Goal: Task Accomplishment & Management: Complete application form

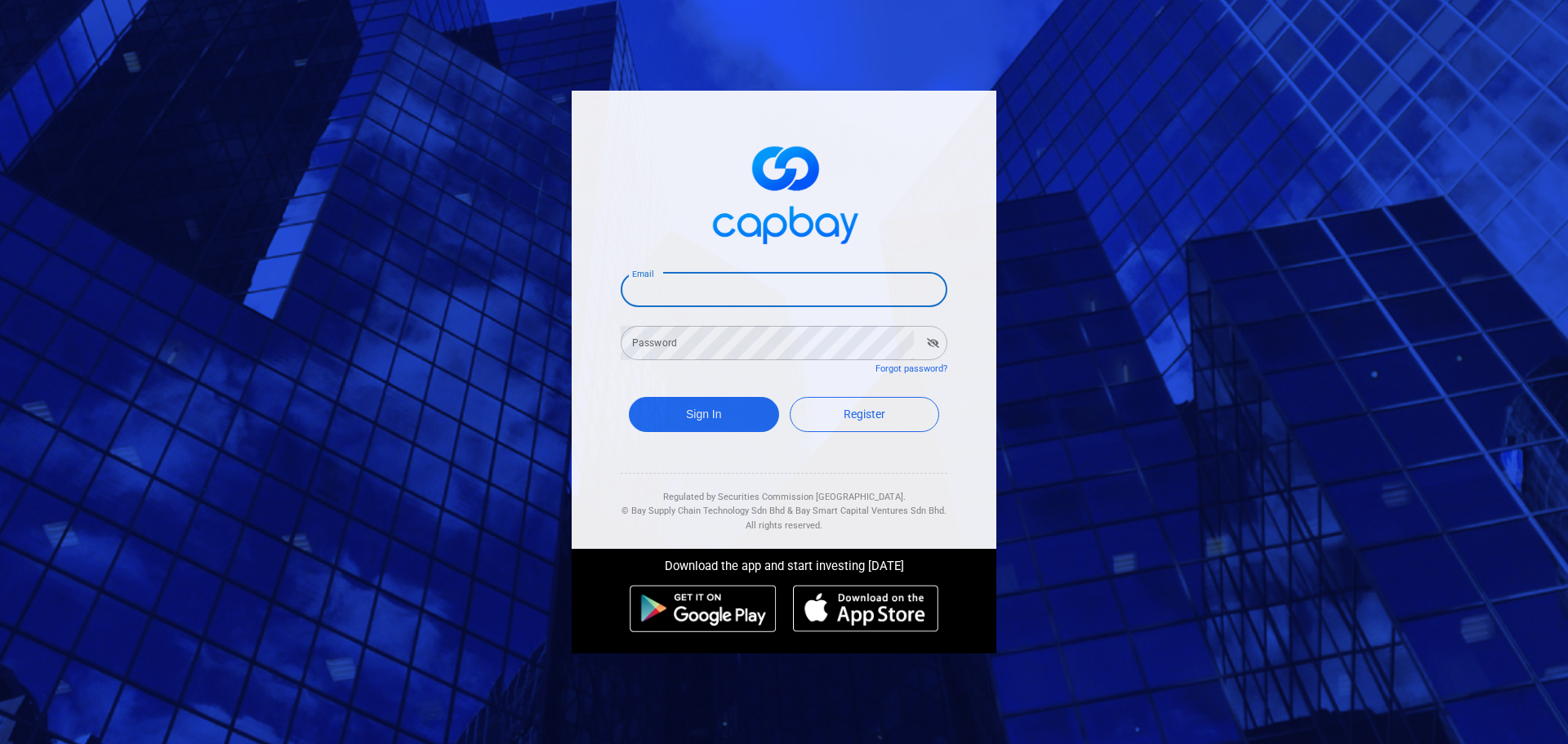
click at [724, 306] on input "Email" at bounding box center [784, 290] width 327 height 34
click at [658, 294] on input "Email" at bounding box center [784, 290] width 327 height 34
type input "SOKYEElim@gmail.com"
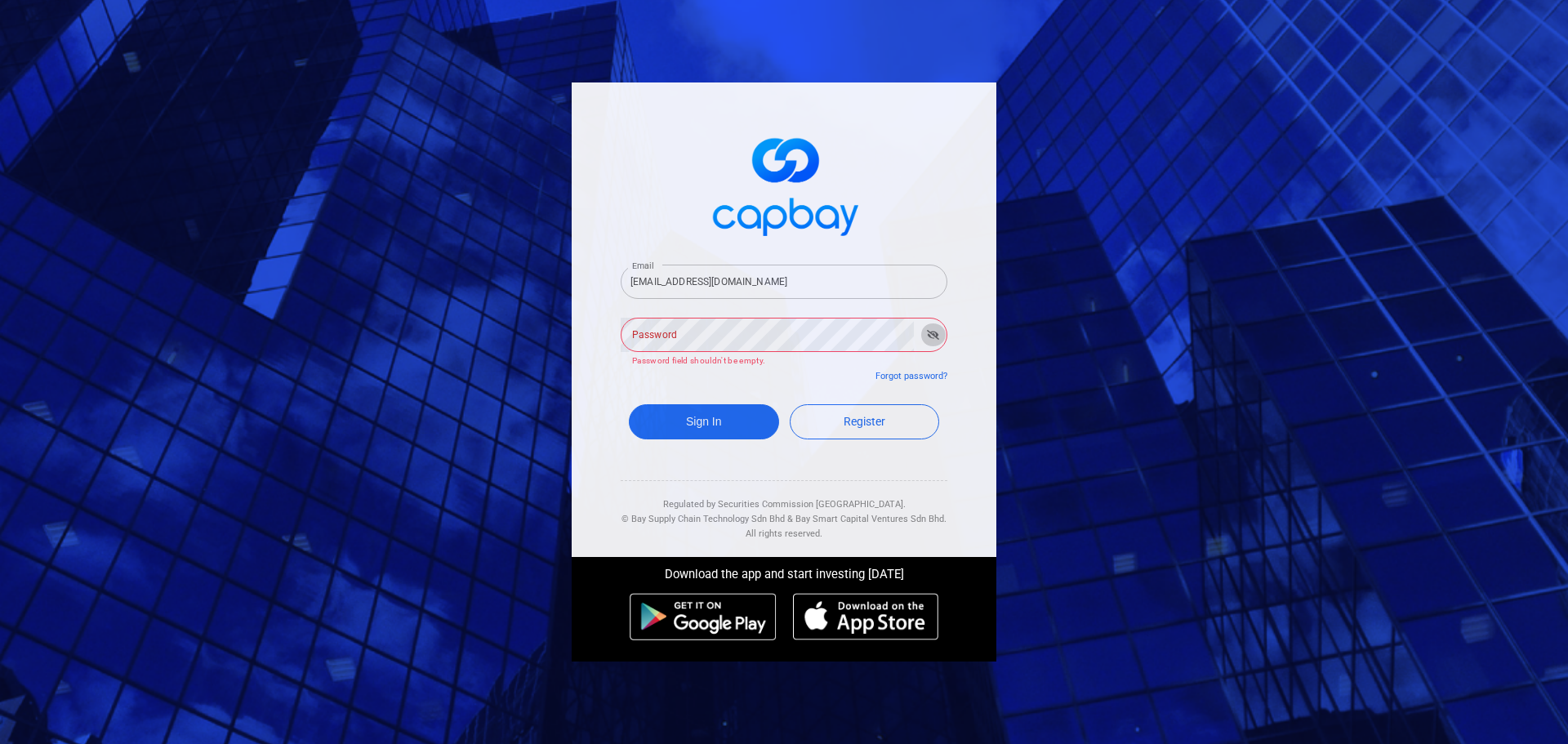
click at [935, 341] on button "button" at bounding box center [933, 335] width 26 height 23
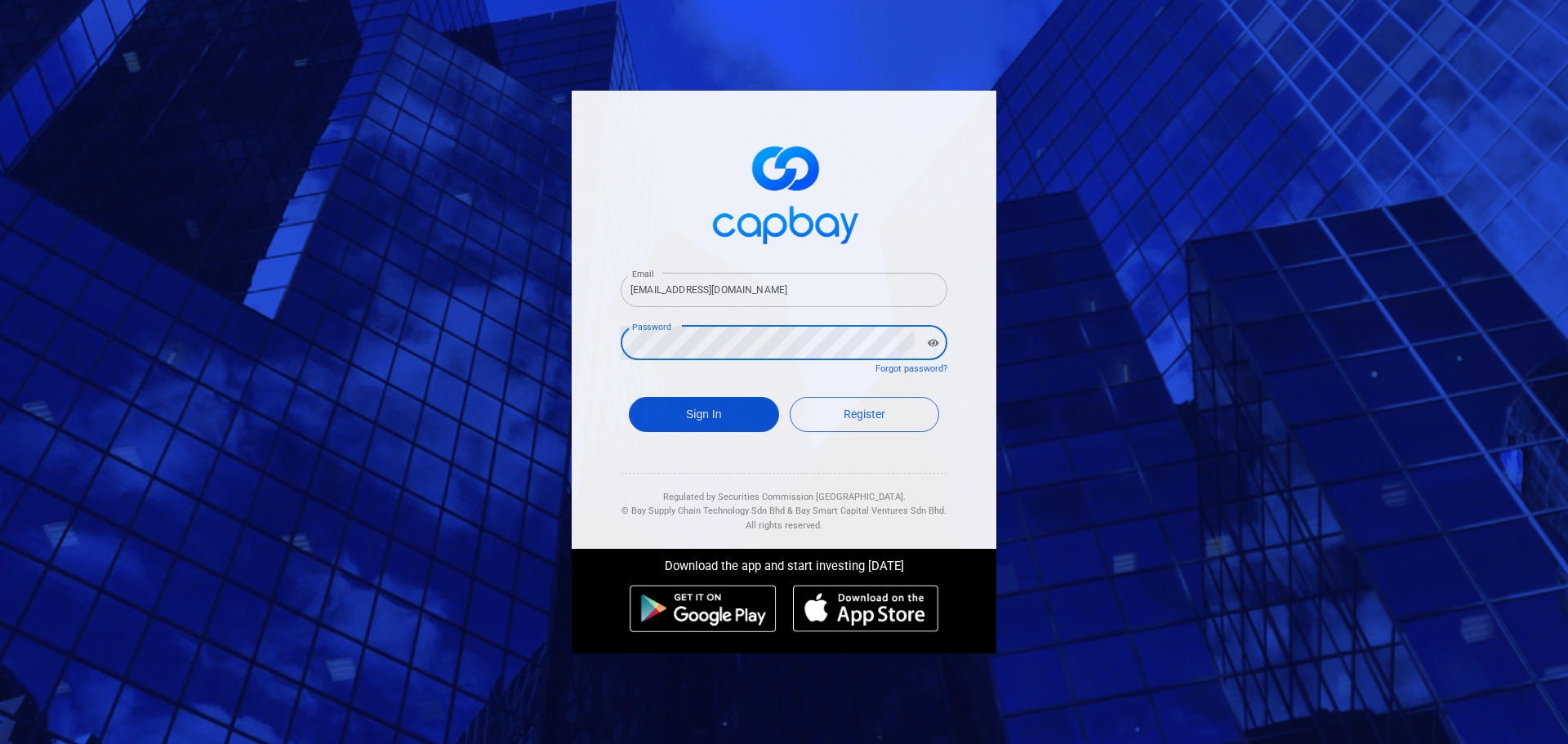
click at [727, 415] on button "Sign In" at bounding box center [704, 414] width 151 height 35
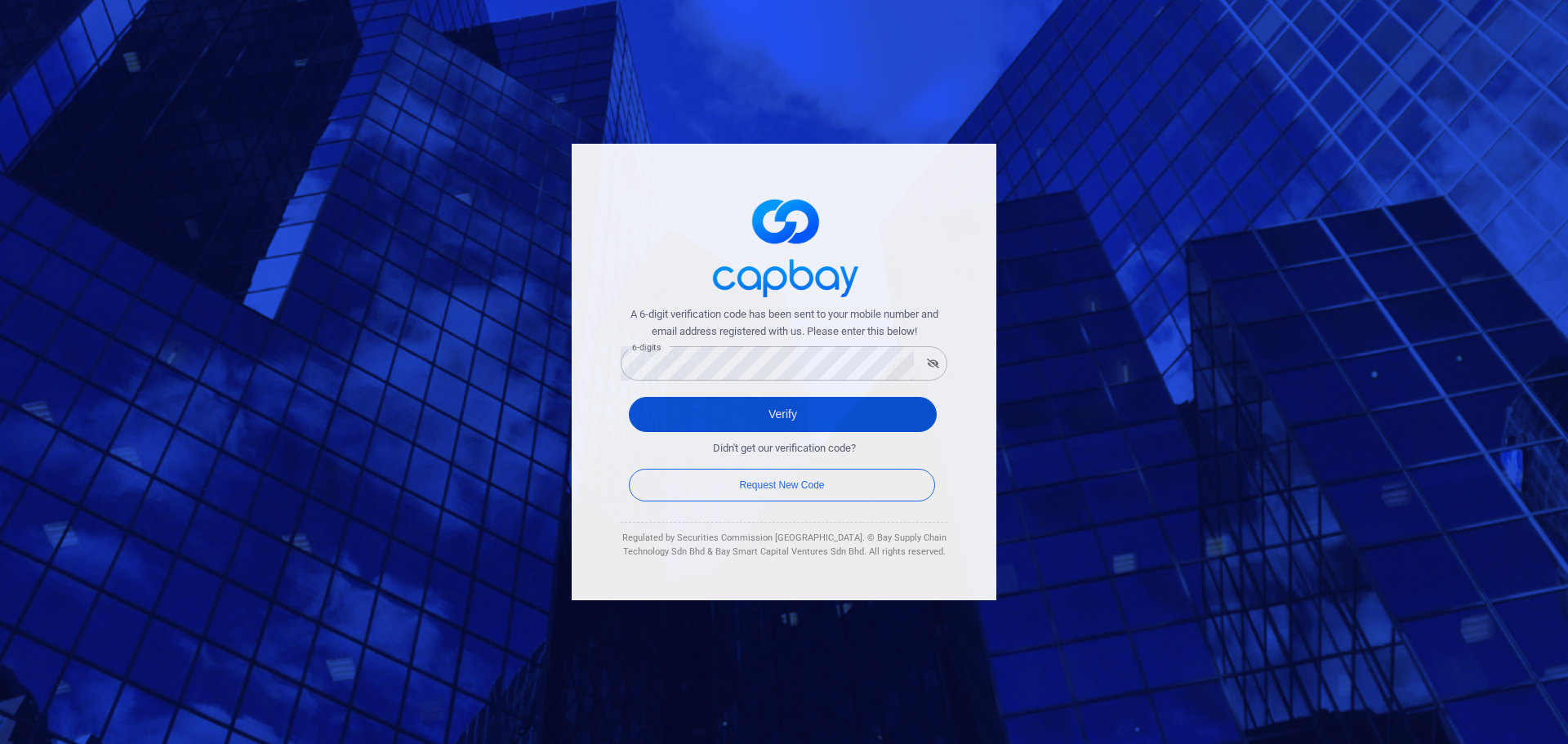
click at [783, 424] on button "Verify" at bounding box center [783, 414] width 308 height 35
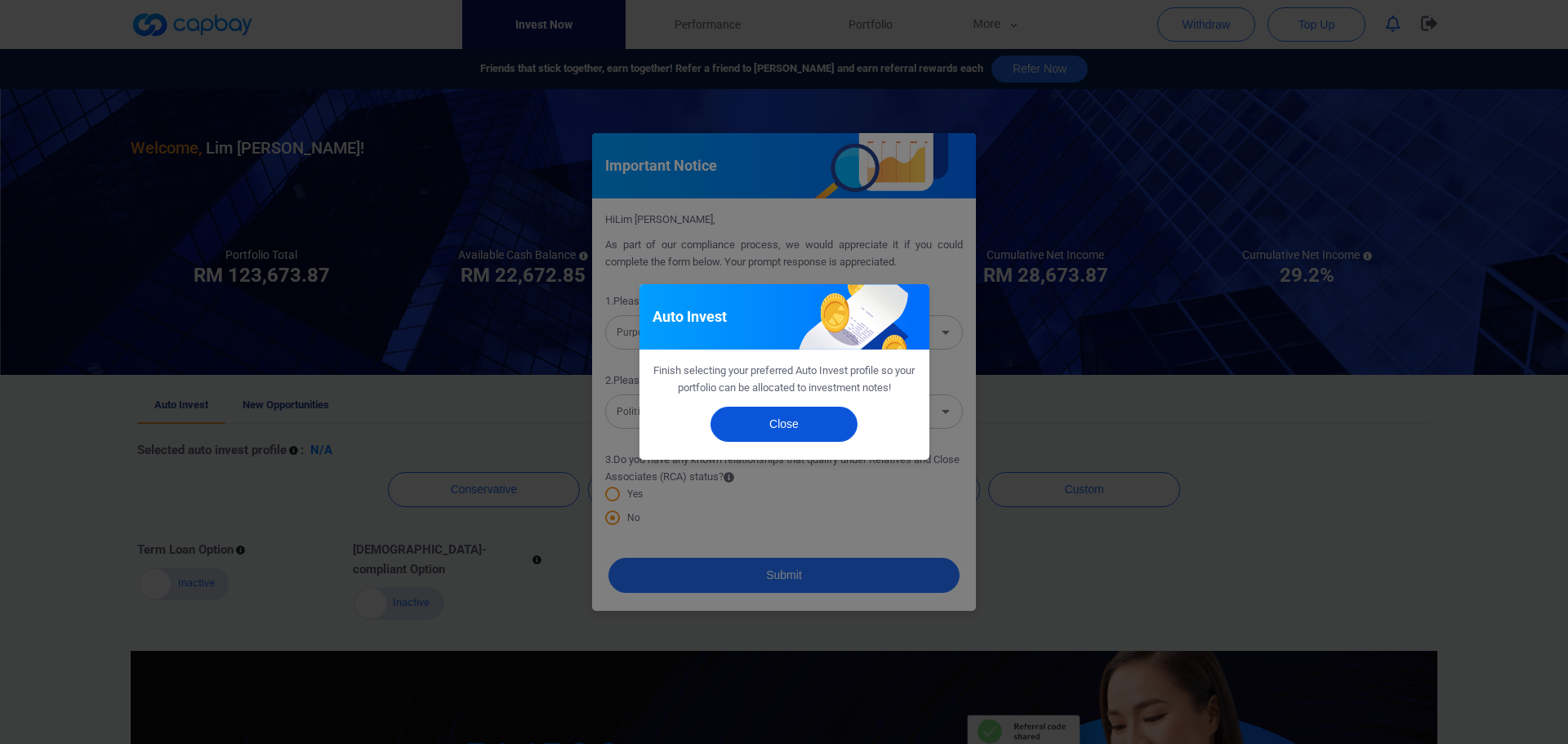
click at [787, 421] on button "Close" at bounding box center [784, 424] width 147 height 35
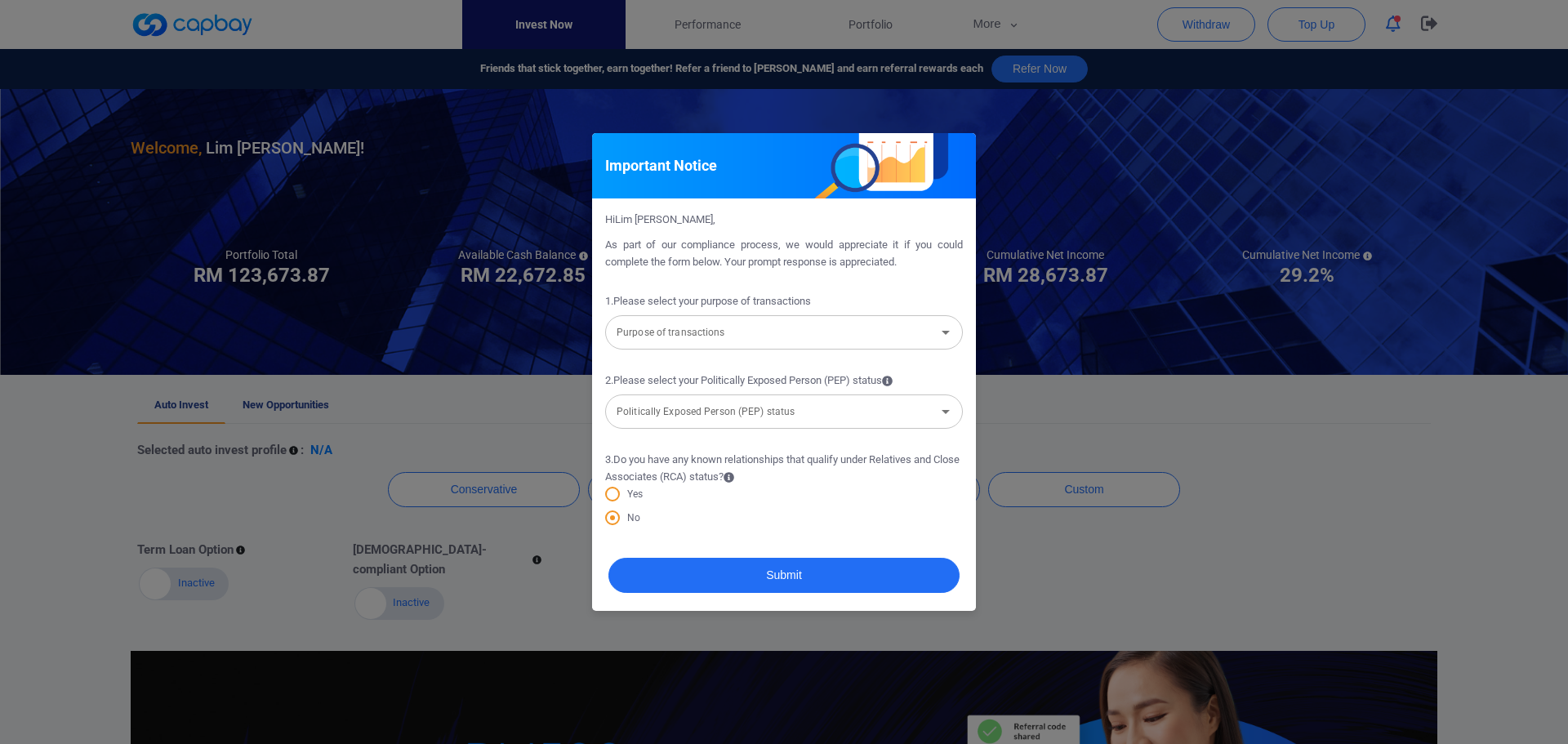
click at [793, 336] on input "Purpose of transactions" at bounding box center [770, 332] width 321 height 30
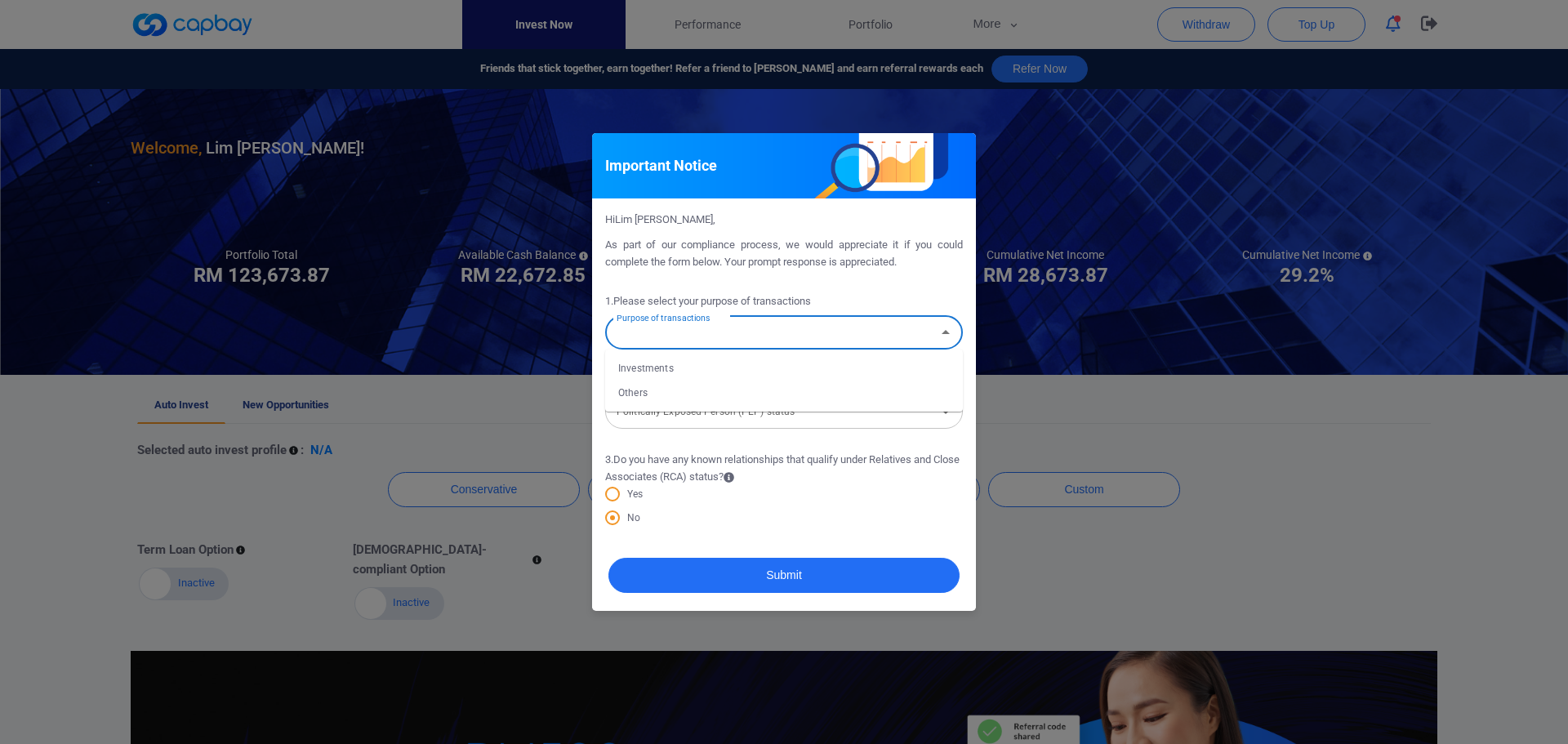
click at [775, 372] on li "Investments" at bounding box center [784, 368] width 358 height 25
type input "Investments"
click at [789, 416] on input "Politically Exposed Person (PEP) status" at bounding box center [770, 412] width 321 height 30
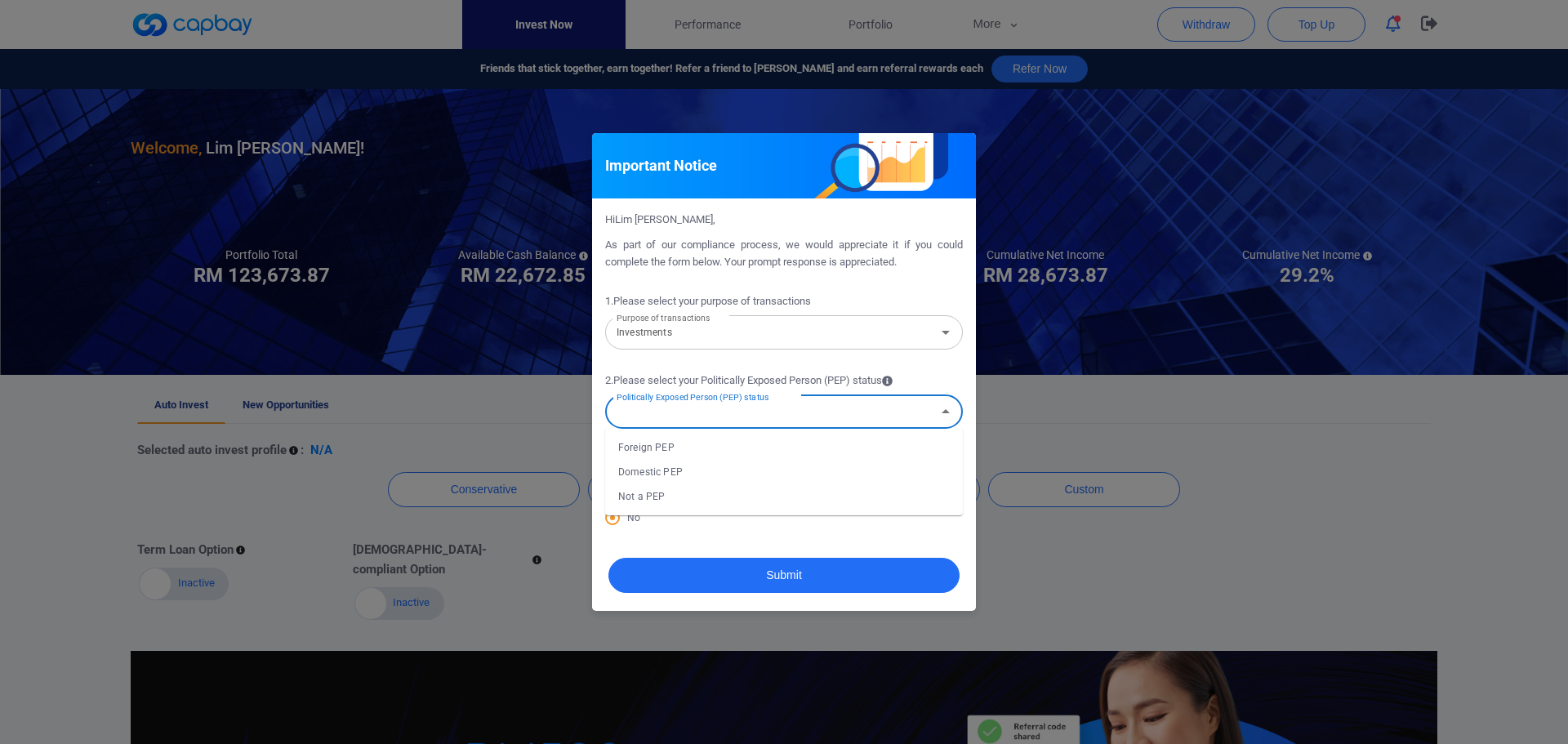
click at [748, 489] on li "Not a PEP" at bounding box center [784, 497] width 358 height 25
type input "Not a PEP"
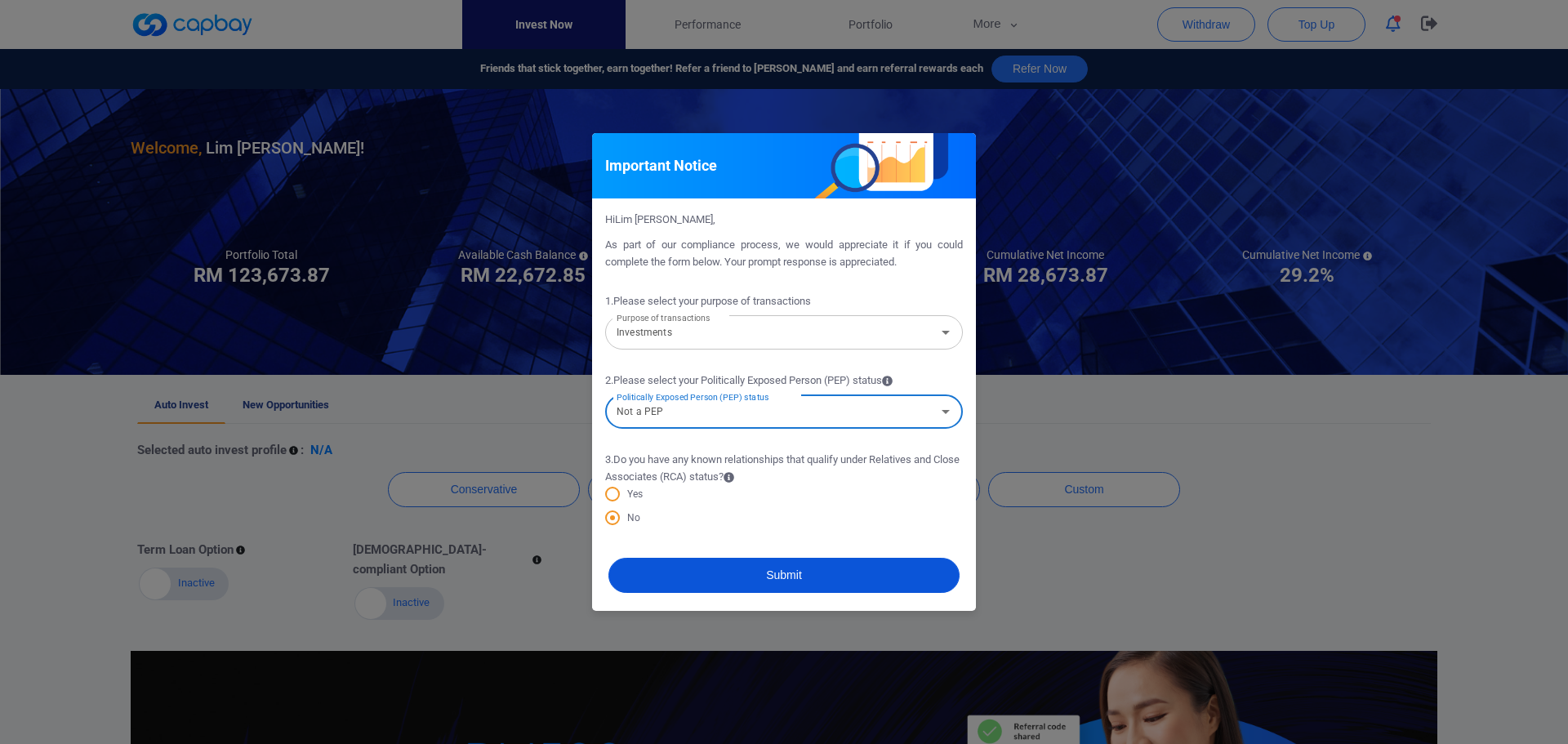
click at [798, 586] on button "Submit" at bounding box center [784, 575] width 351 height 35
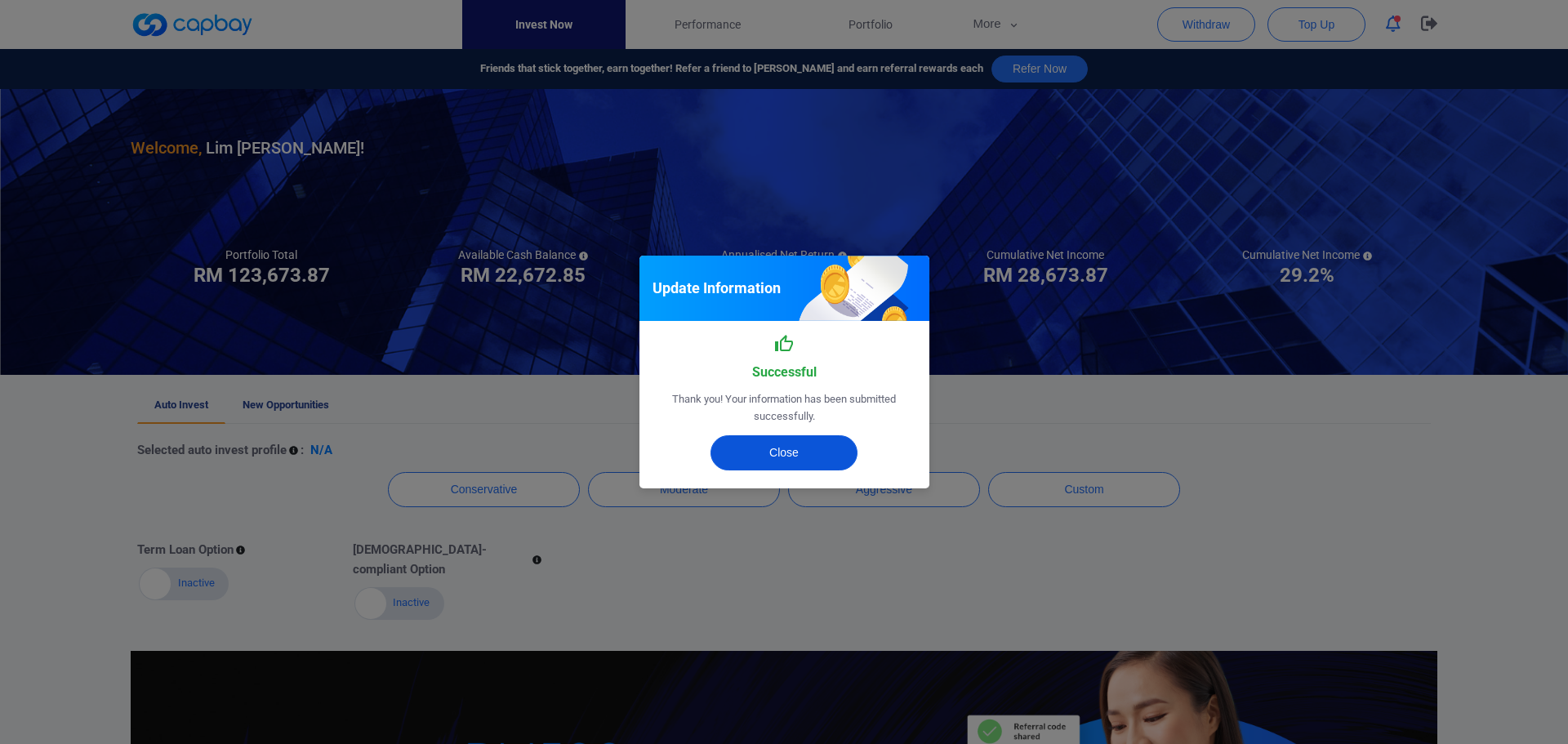
click at [814, 444] on button "Close" at bounding box center [784, 453] width 147 height 35
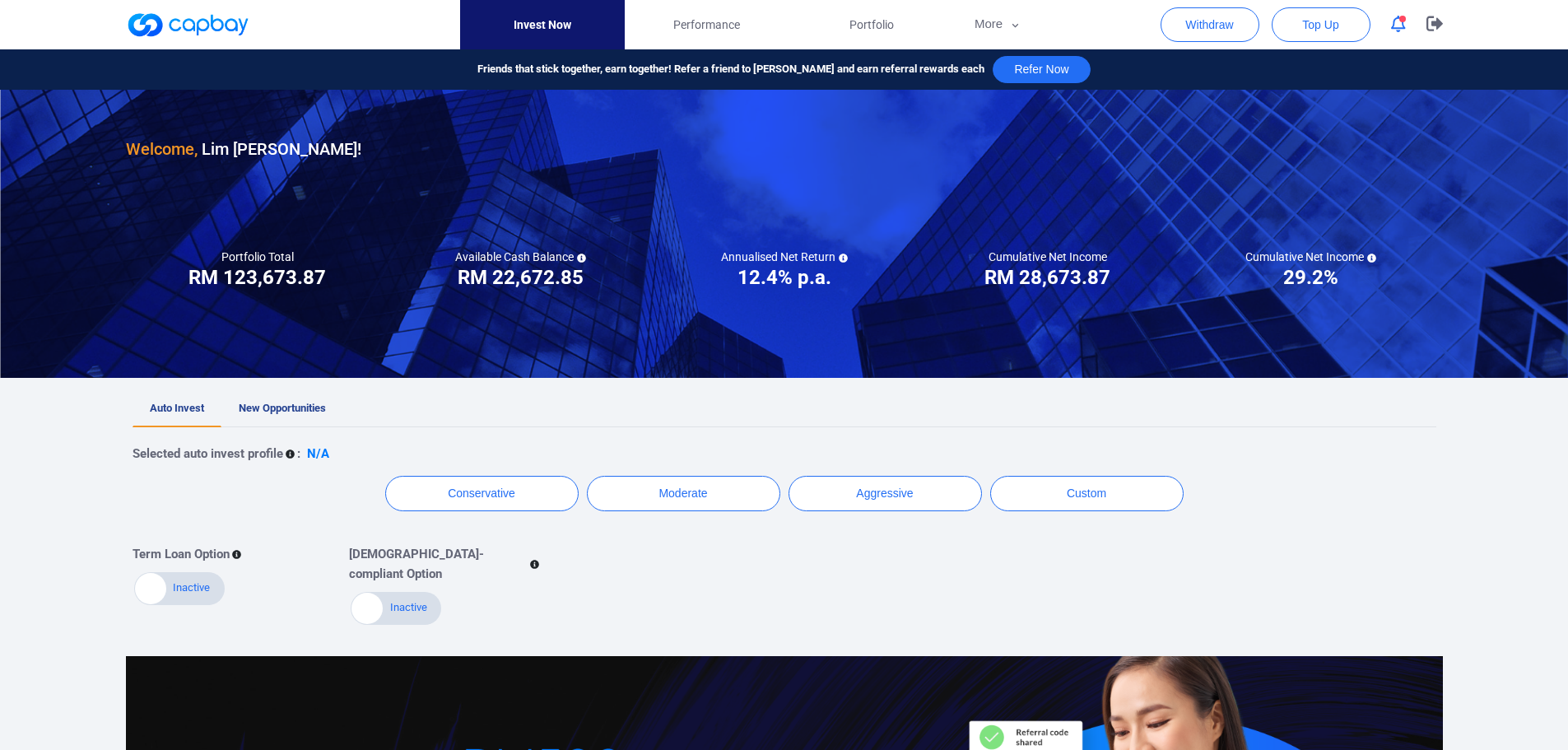
click at [541, 280] on h3 "RM 22,672.85" at bounding box center [520, 277] width 126 height 27
